Goal: Information Seeking & Learning: Compare options

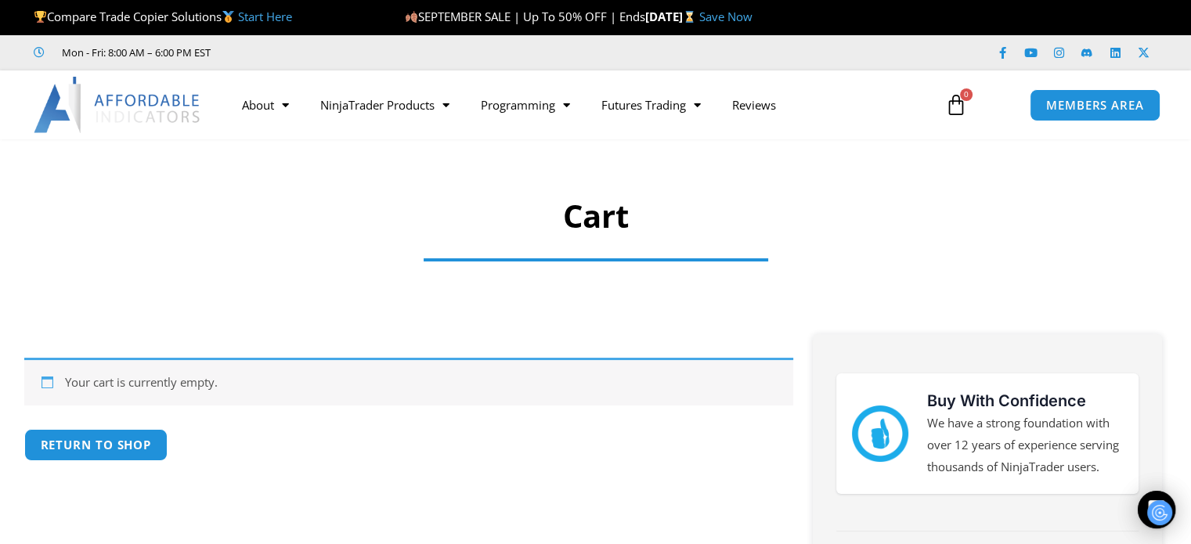
click at [753, 21] on link "Save Now" at bounding box center [725, 17] width 53 height 16
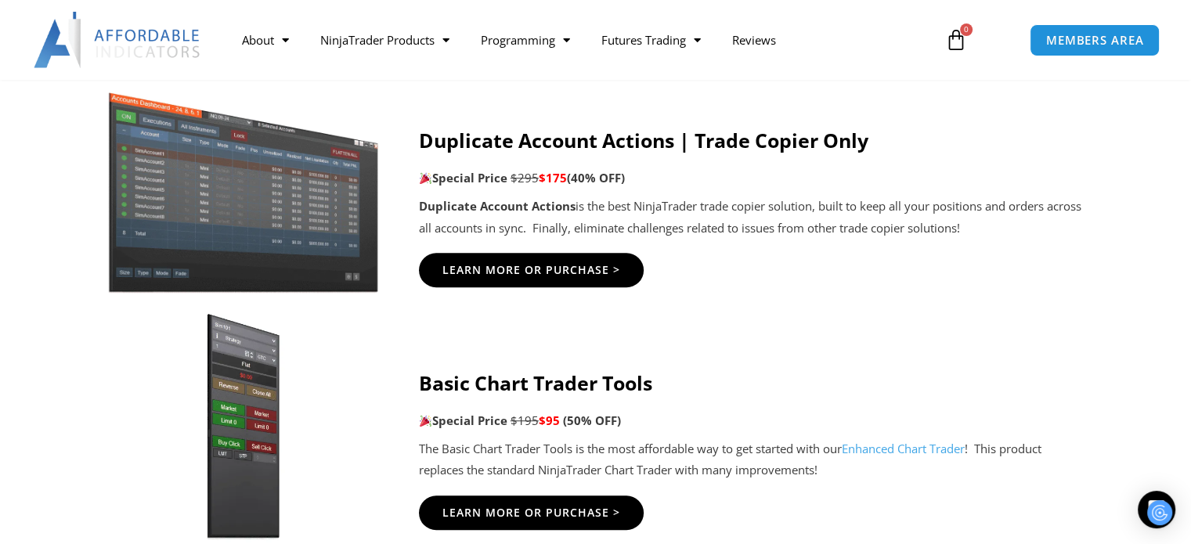
scroll to position [1253, 0]
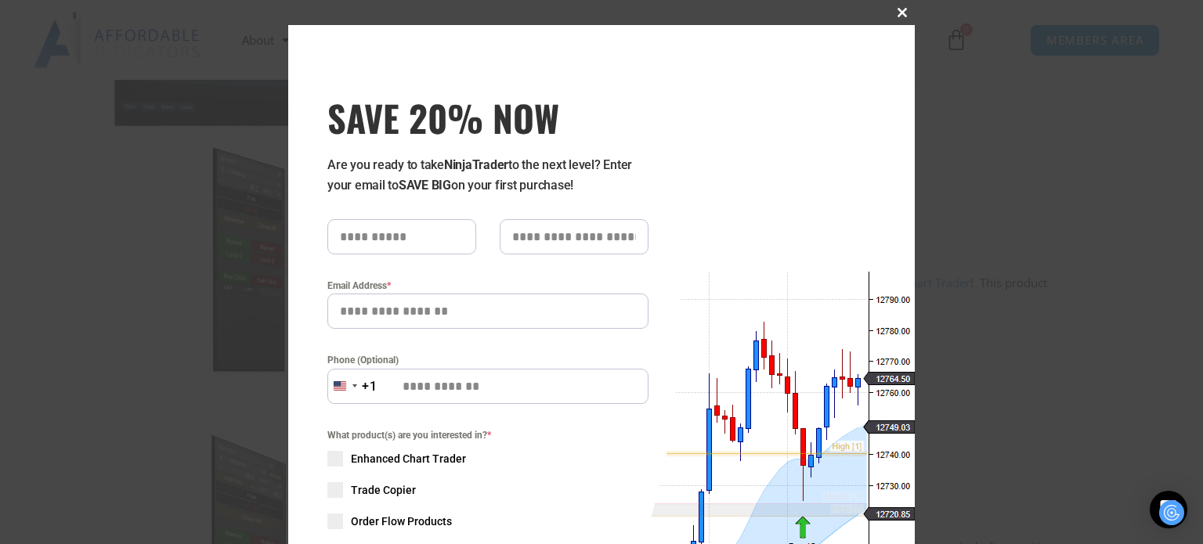
click at [897, 12] on span "SAVE 20% NOW popup" at bounding box center [902, 12] width 25 height 9
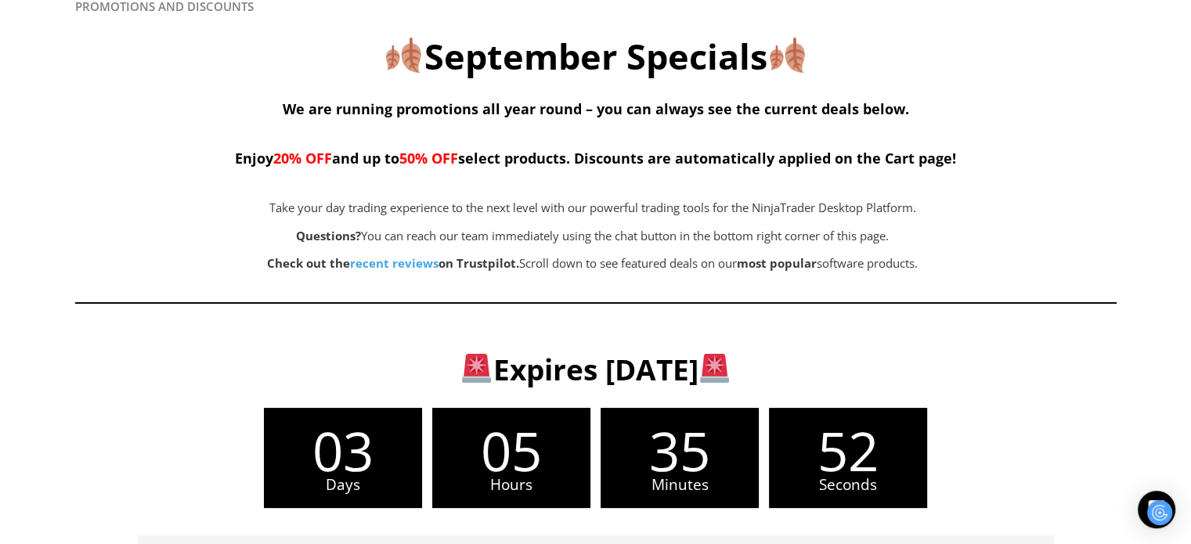
scroll to position [0, 0]
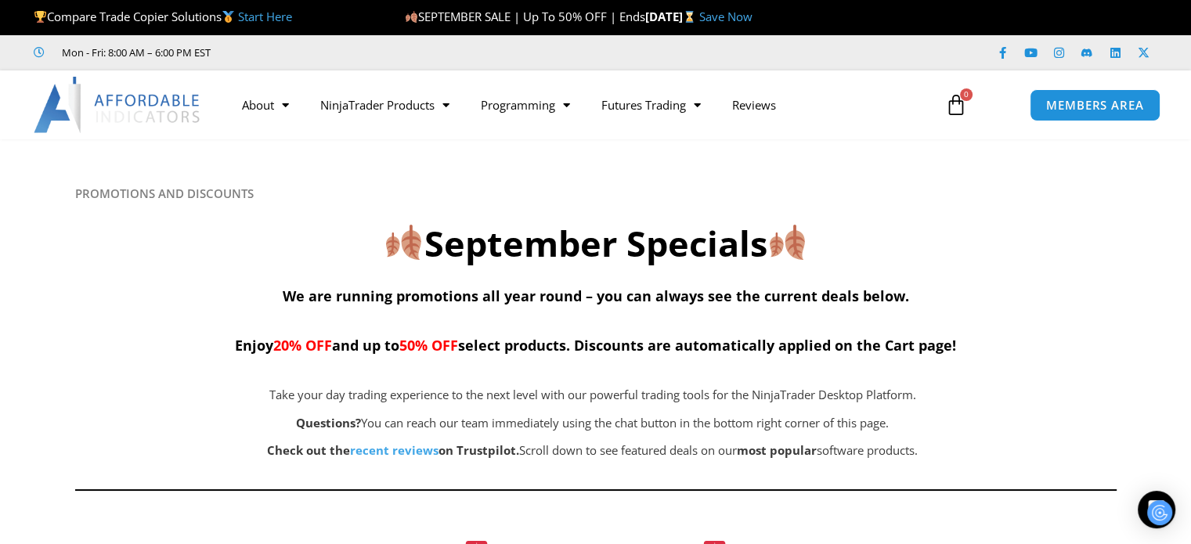
click at [279, 19] on link "Start Here" at bounding box center [265, 17] width 54 height 16
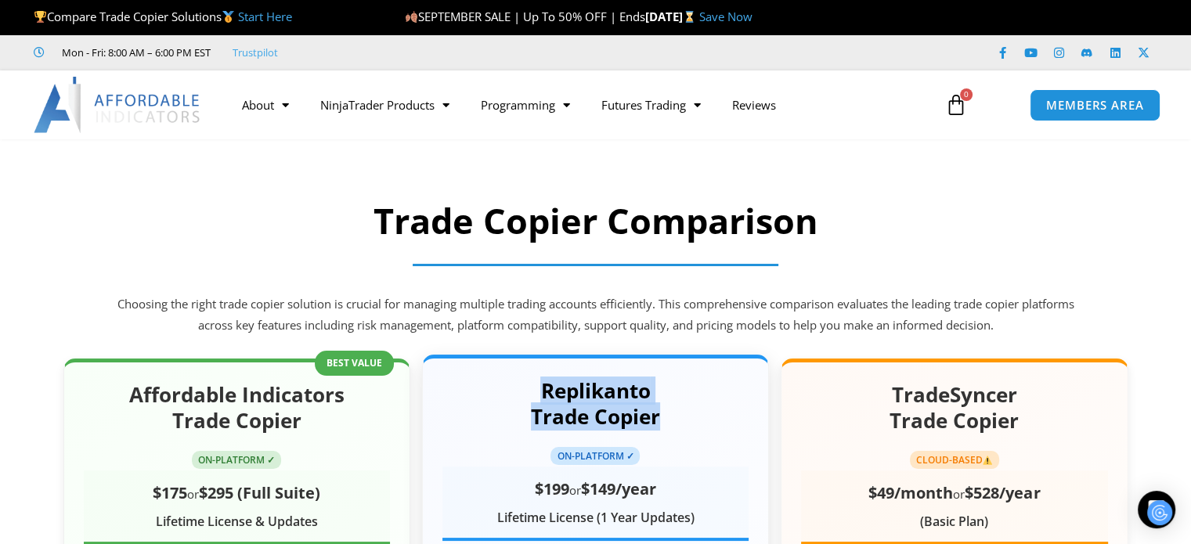
drag, startPoint x: 543, startPoint y: 388, endPoint x: 679, endPoint y: 428, distance: 142.0
click at [679, 428] on h2 "Replikanto Trade Copier" at bounding box center [595, 404] width 306 height 53
click at [633, 412] on h2 "Replikanto Trade Copier" at bounding box center [595, 404] width 306 height 53
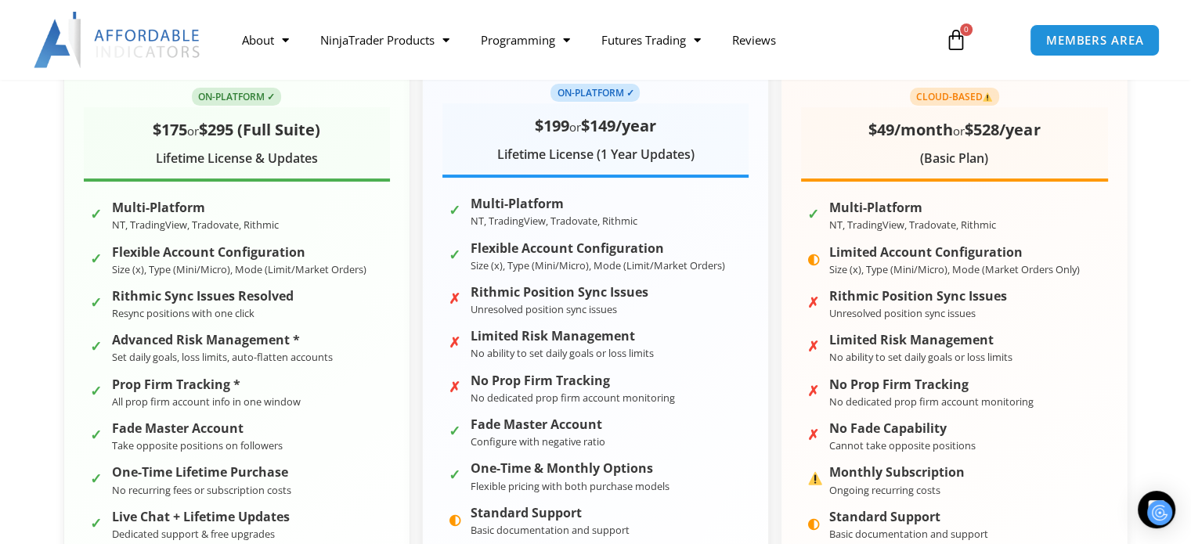
scroll to position [392, 0]
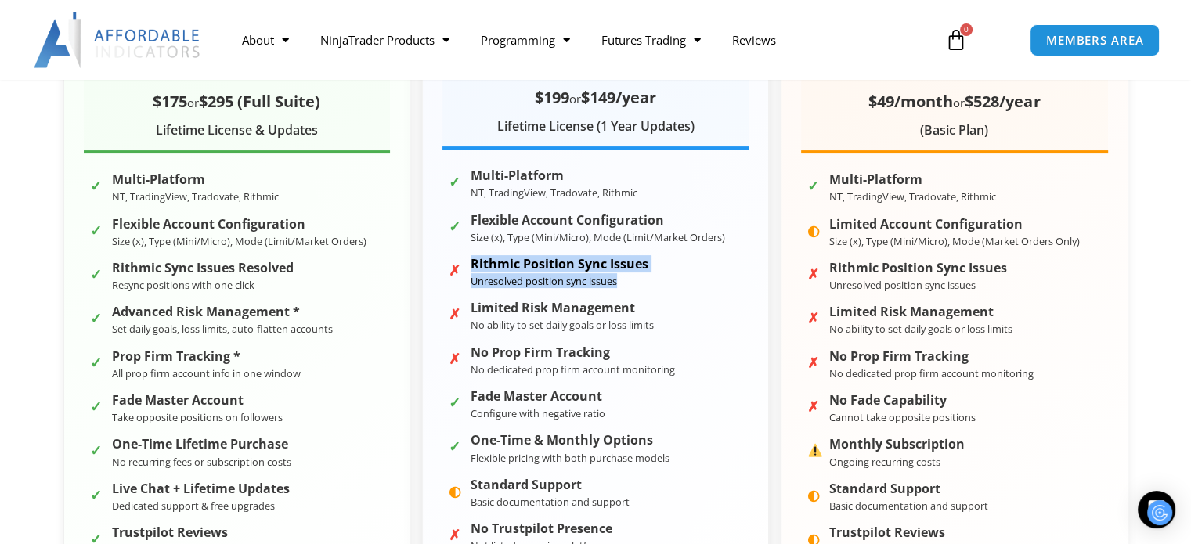
drag, startPoint x: 640, startPoint y: 282, endPoint x: 458, endPoint y: 262, distance: 182.7
click at [458, 262] on li "✗ Rithmic Position Sync Issues Unresolved position sync issues" at bounding box center [595, 273] width 306 height 38
click at [533, 274] on small "Unresolved position sync issues" at bounding box center [544, 281] width 146 height 14
drag, startPoint x: 637, startPoint y: 276, endPoint x: 471, endPoint y: 266, distance: 166.3
click at [471, 266] on div "Rithmic Position Sync Issues Unresolved position sync issues" at bounding box center [560, 272] width 178 height 31
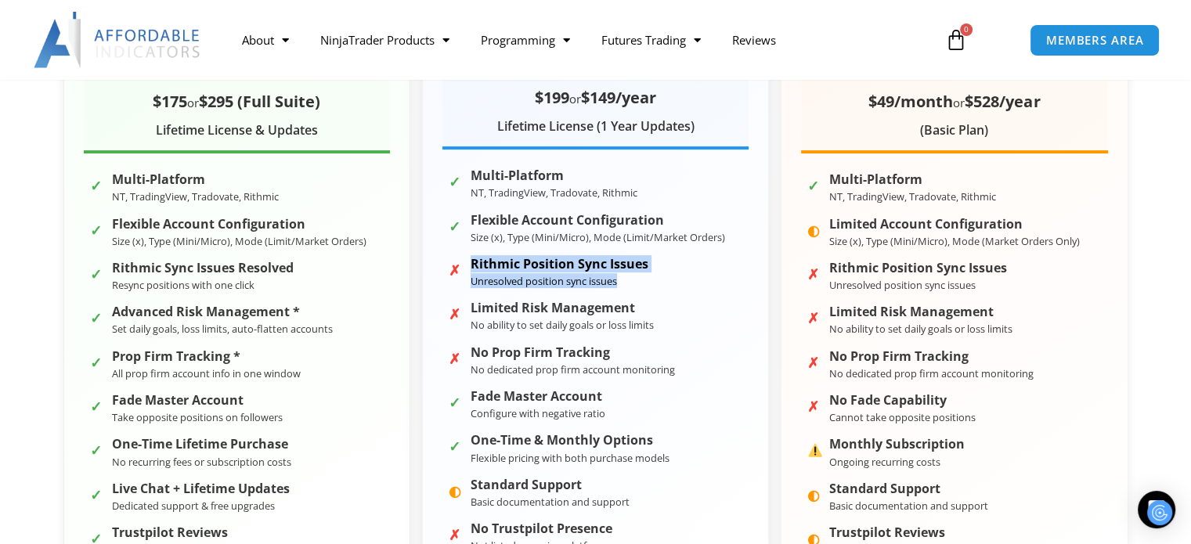
click at [471, 266] on strong "Rithmic Position Sync Issues" at bounding box center [560, 264] width 178 height 15
drag, startPoint x: 470, startPoint y: 265, endPoint x: 641, endPoint y: 290, distance: 173.2
click at [641, 290] on li "✗ Rithmic Position Sync Issues Unresolved position sync issues" at bounding box center [595, 273] width 306 height 38
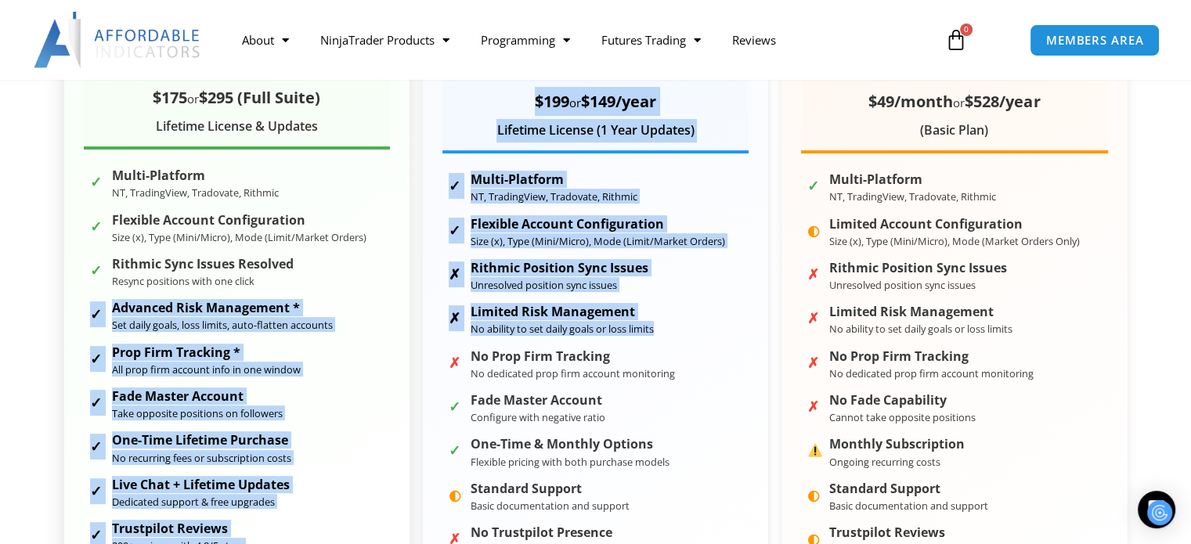
drag, startPoint x: 674, startPoint y: 322, endPoint x: 266, endPoint y: 291, distance: 409.2
click at [266, 291] on div "Affordable Indicators Trade Copier ON-PLATFORM ✓ $175 or $295 (Full Suite) Life…" at bounding box center [595, 280] width 1065 height 626
click at [226, 312] on strong "Advanced Risk Management *" at bounding box center [222, 308] width 221 height 15
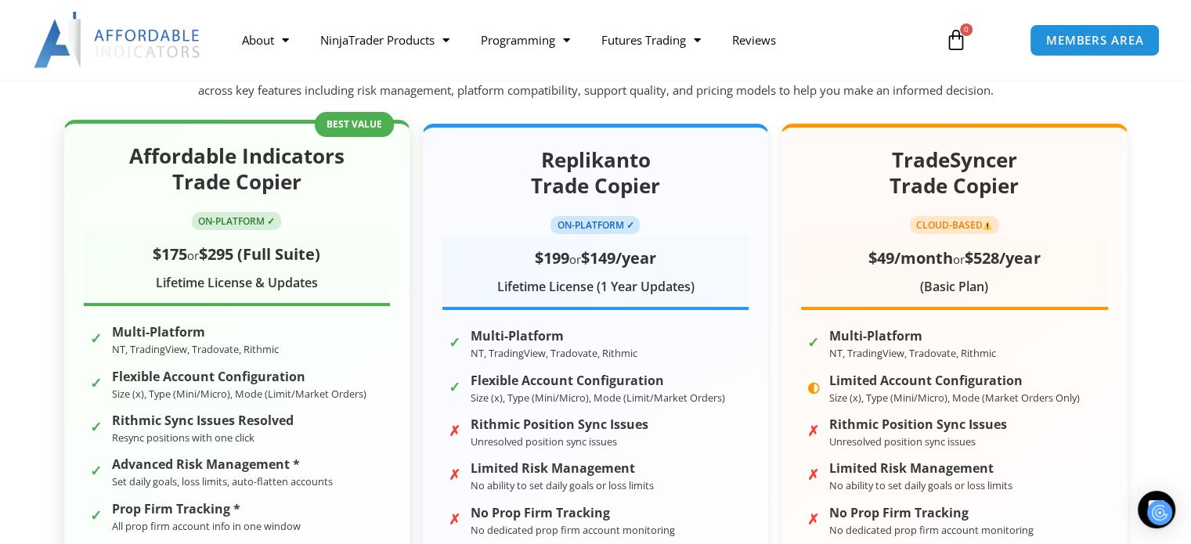
scroll to position [0, 0]
